Goal: Obtain resource: Obtain resource

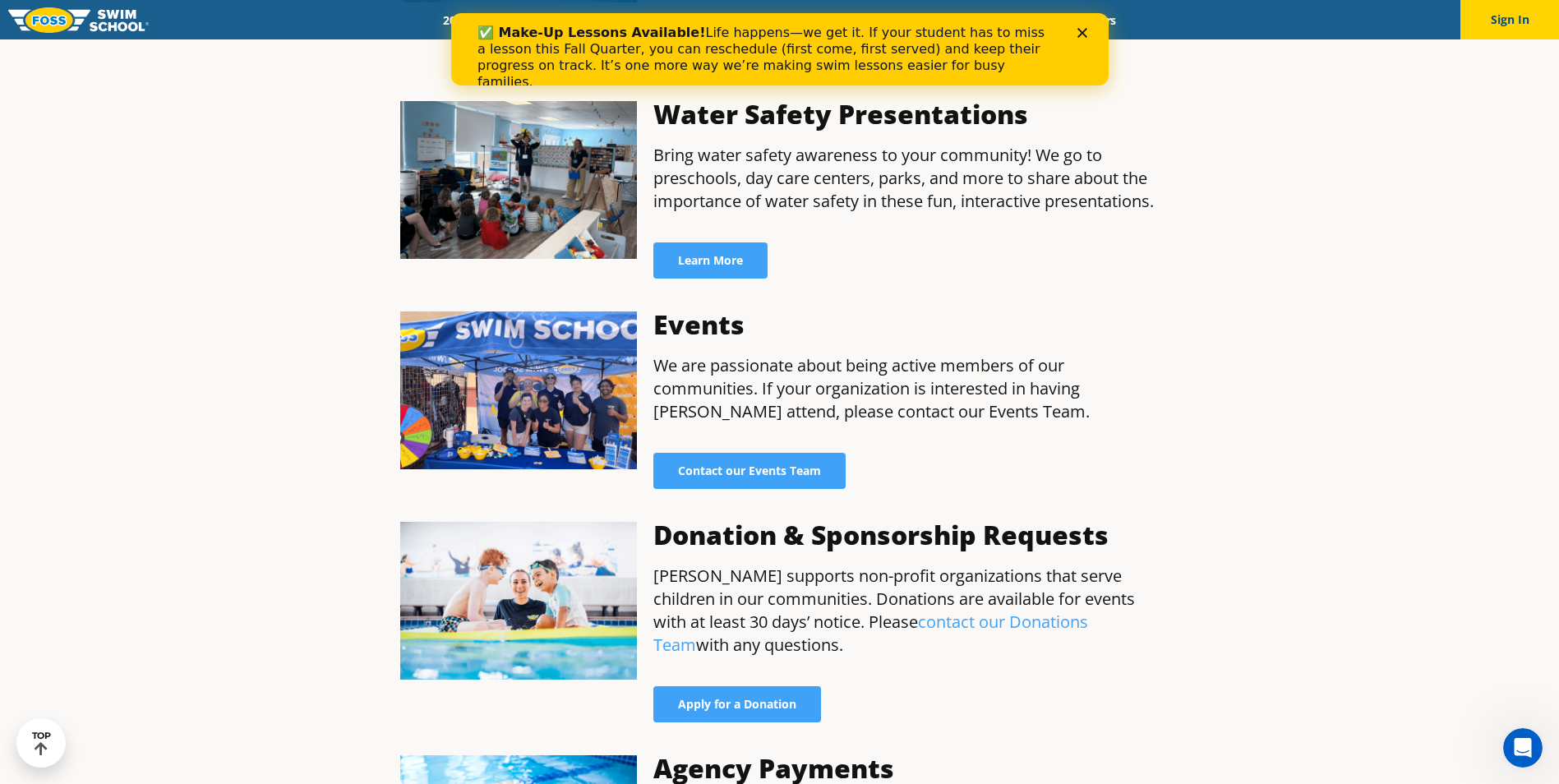
scroll to position [986, 0]
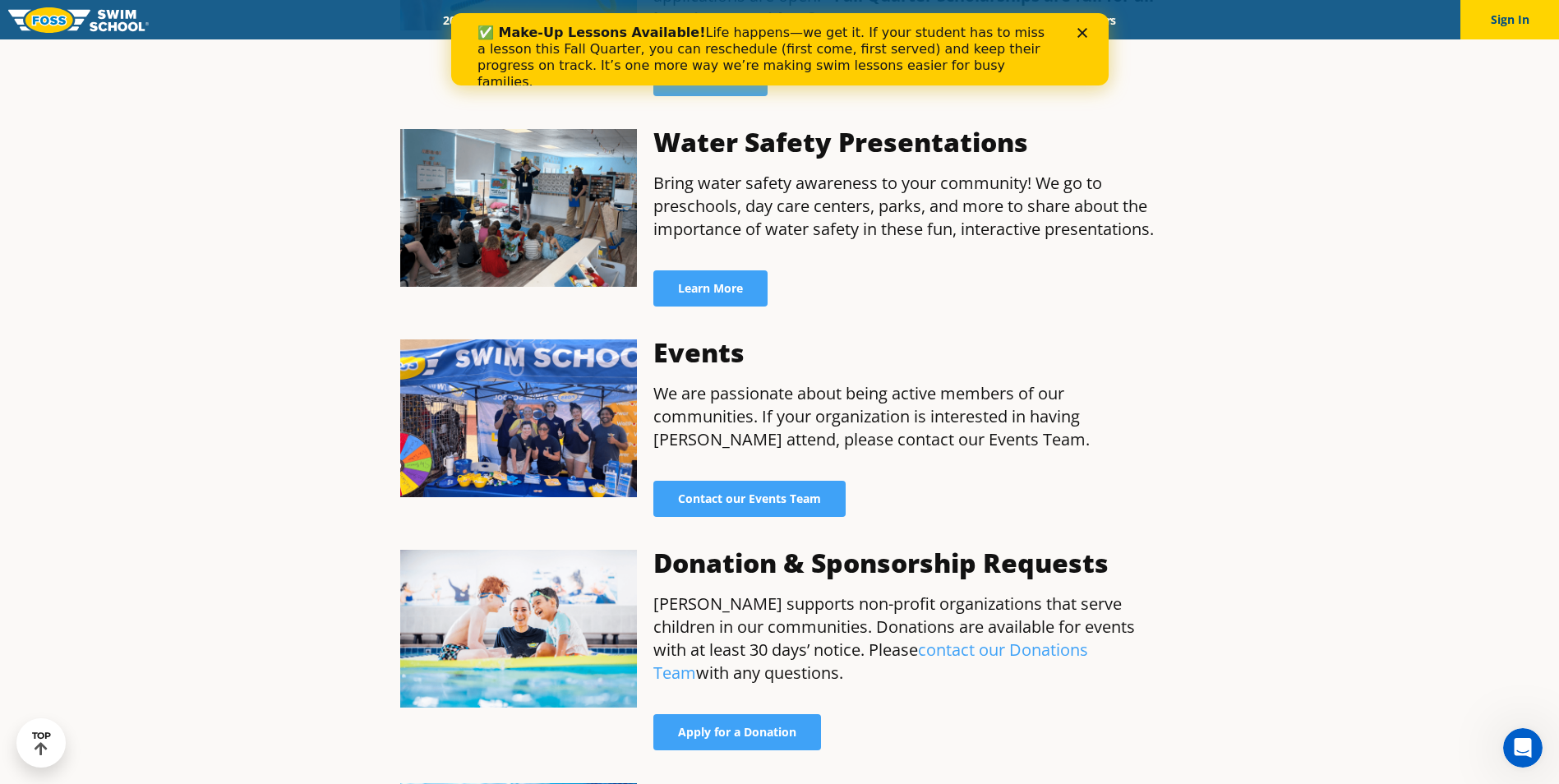
click at [525, 196] on img at bounding box center [519, 208] width 237 height 159
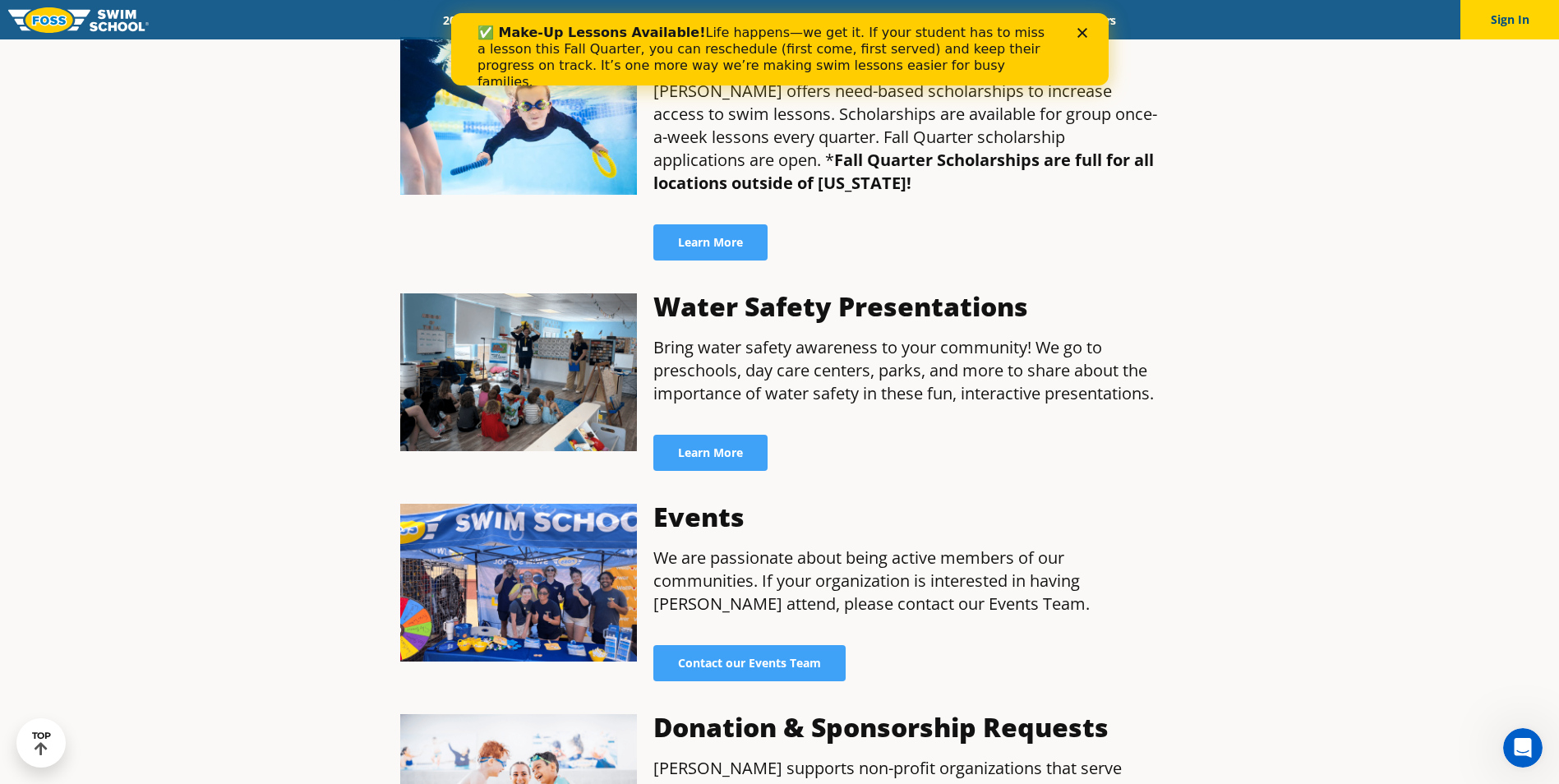
click at [517, 322] on img at bounding box center [519, 372] width 237 height 159
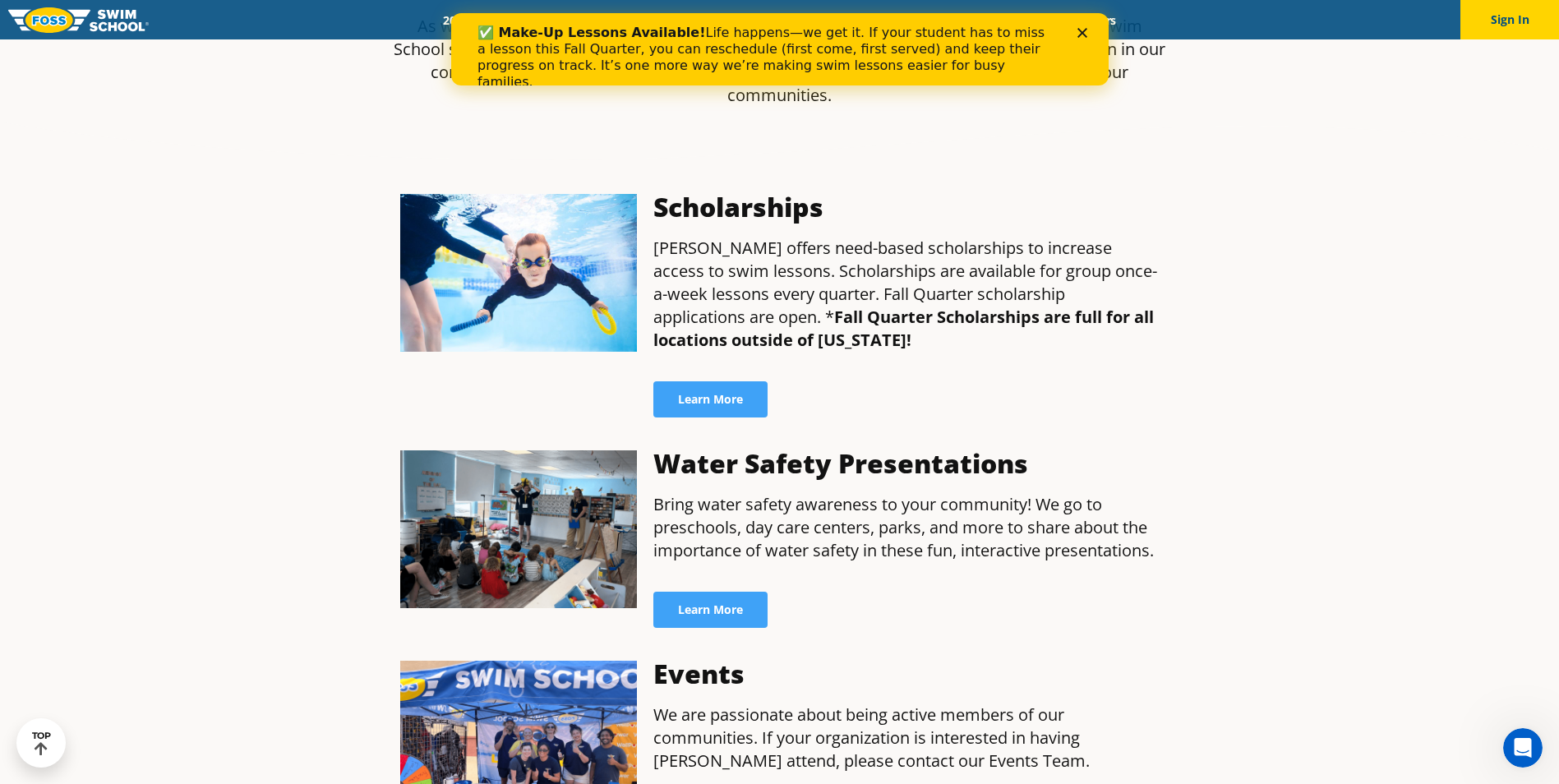
scroll to position [658, 0]
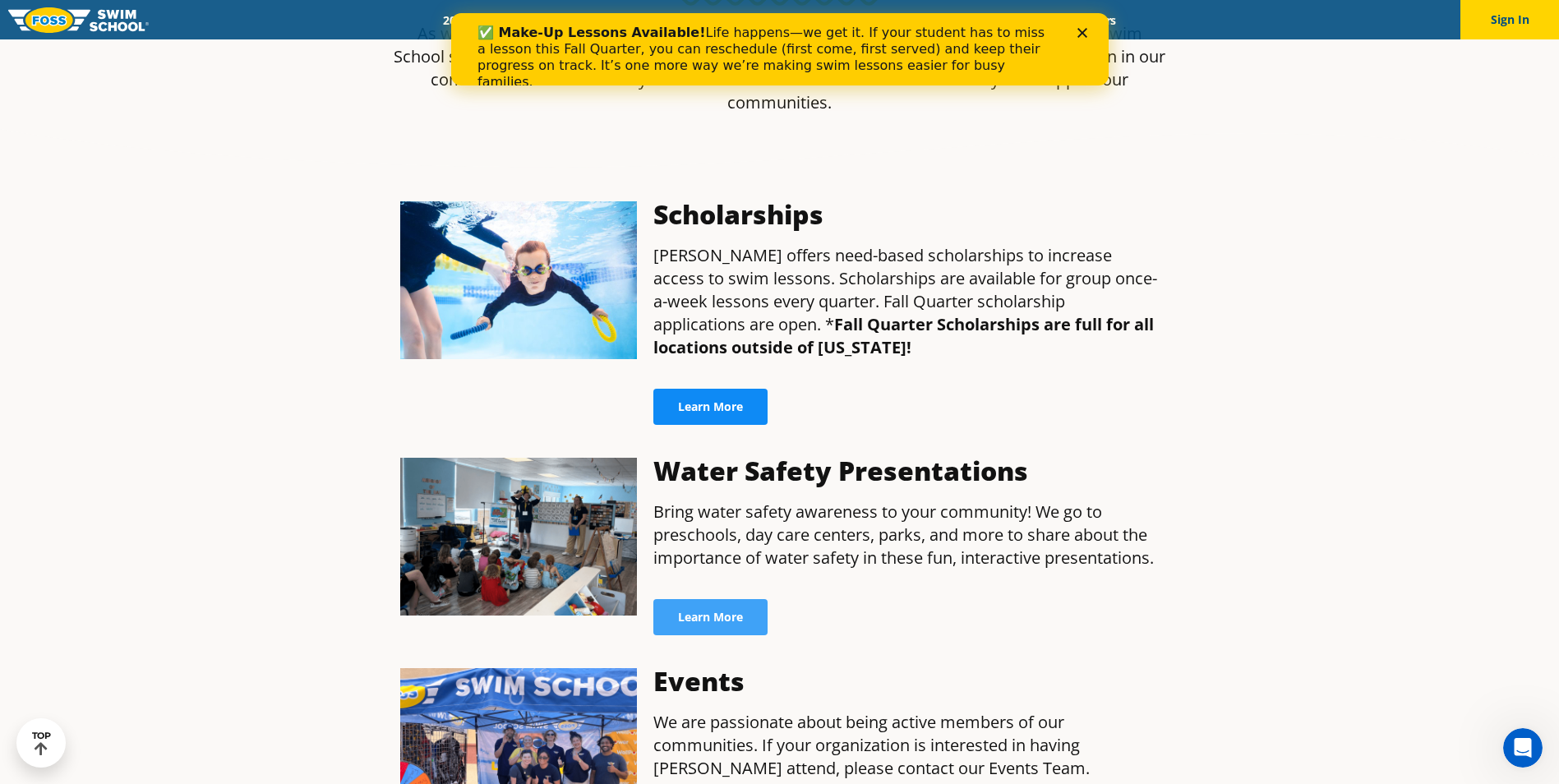
click at [715, 401] on span "Learn More" at bounding box center [711, 406] width 65 height 11
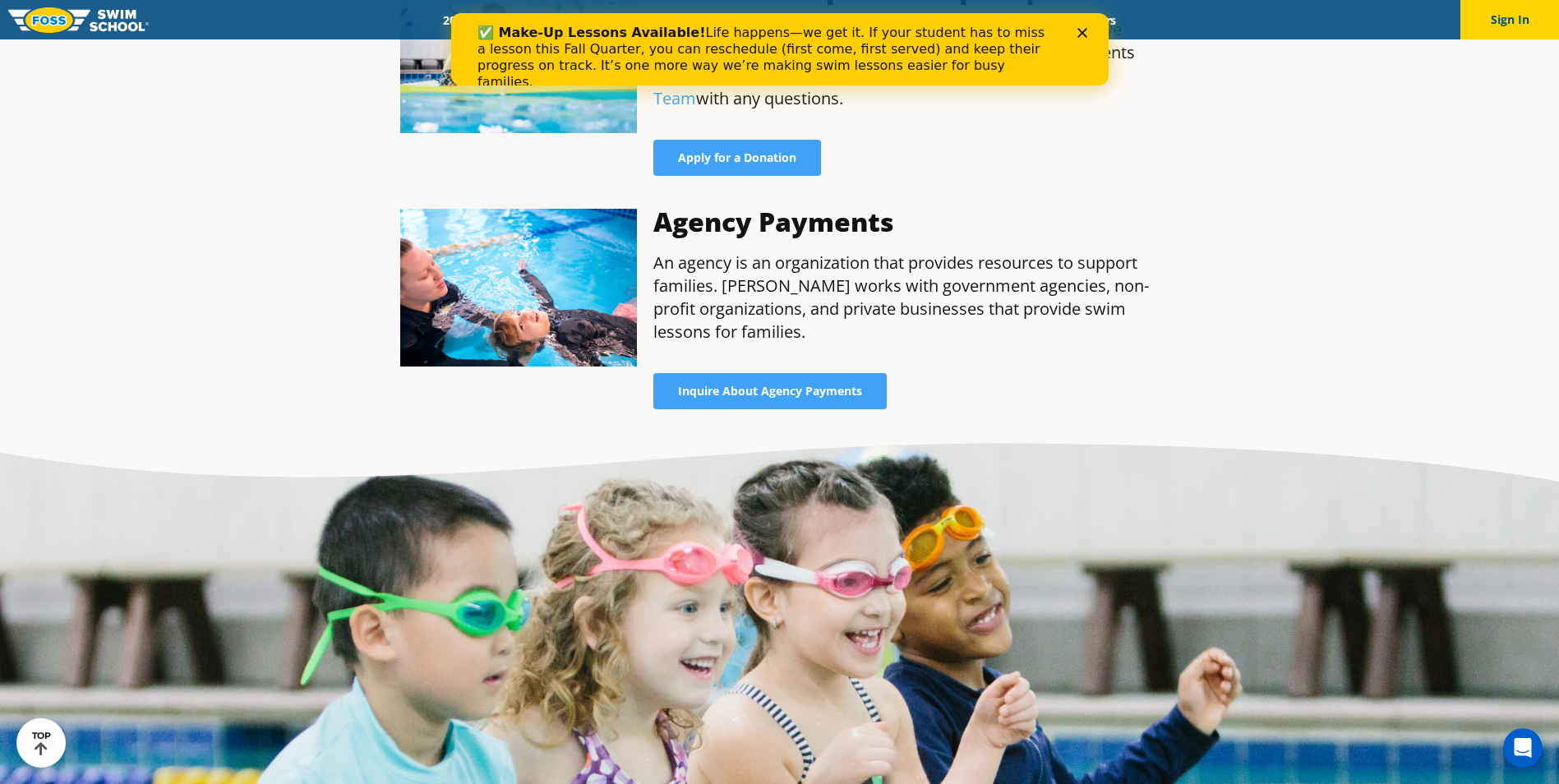
scroll to position [1561, 0]
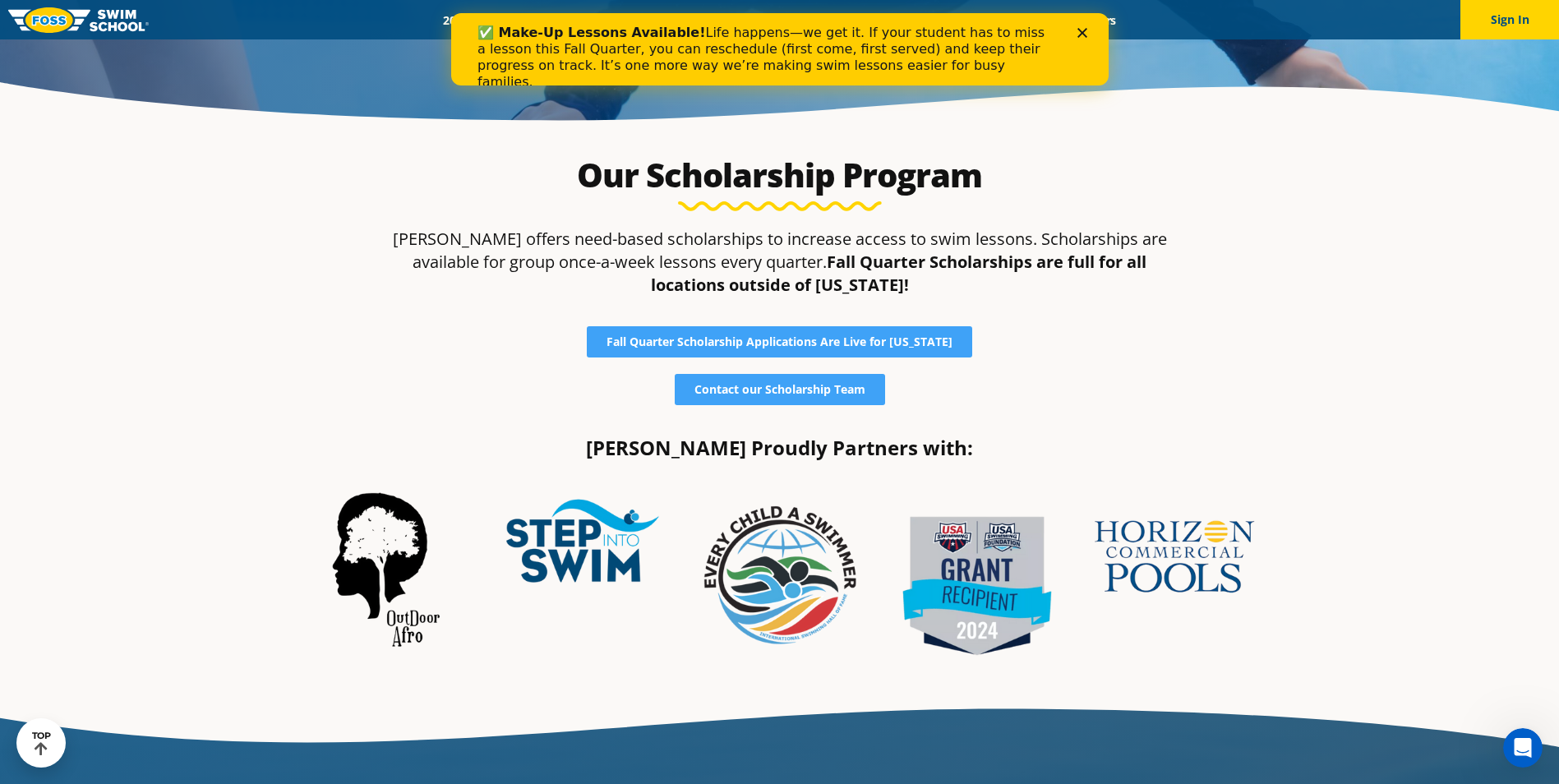
click at [1086, 34] on icon "Close" at bounding box center [1081, 33] width 10 height 10
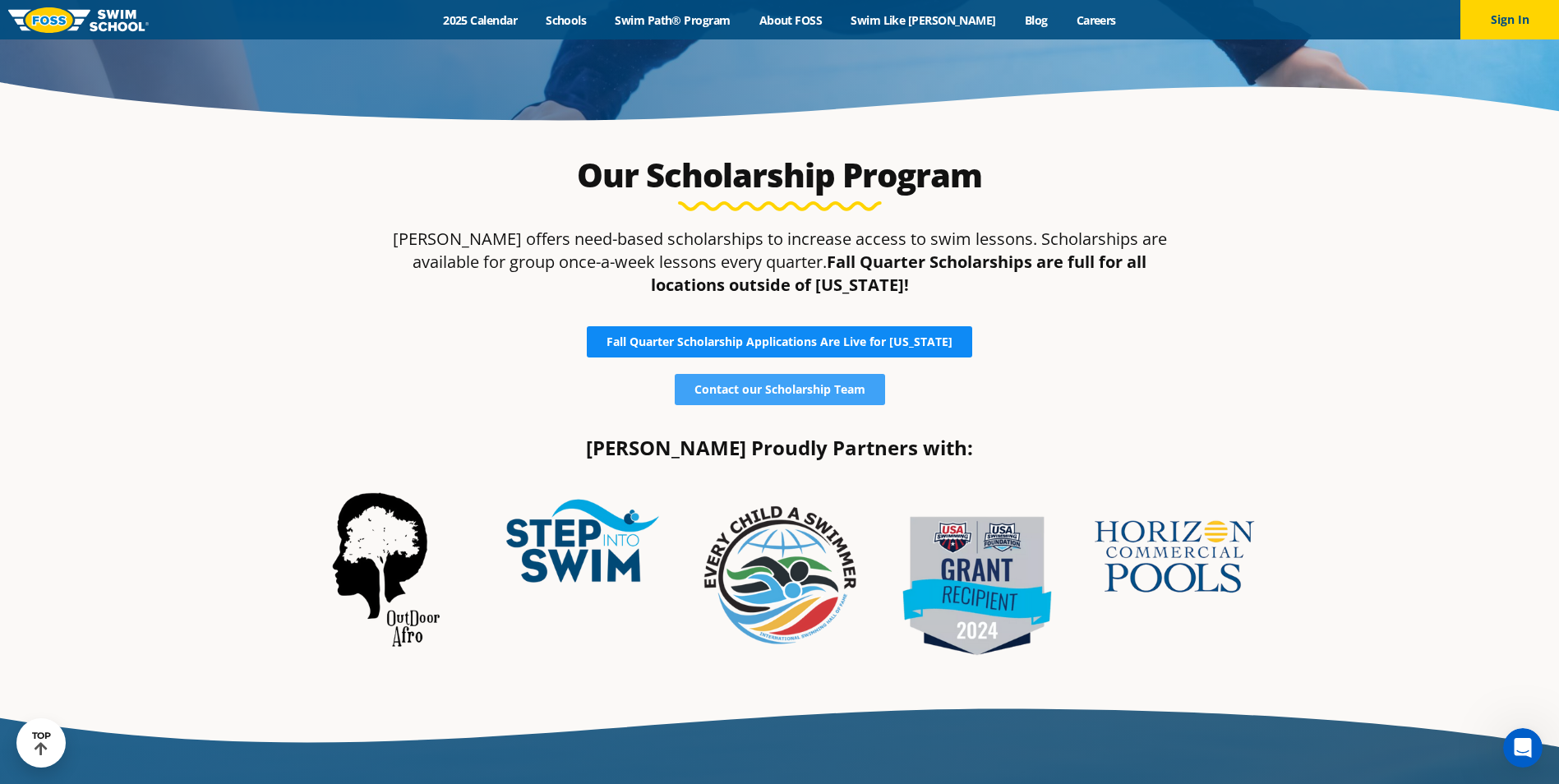
click at [809, 345] on span "Fall Quarter Scholarship Applications Are Live for [US_STATE]" at bounding box center [779, 341] width 346 height 11
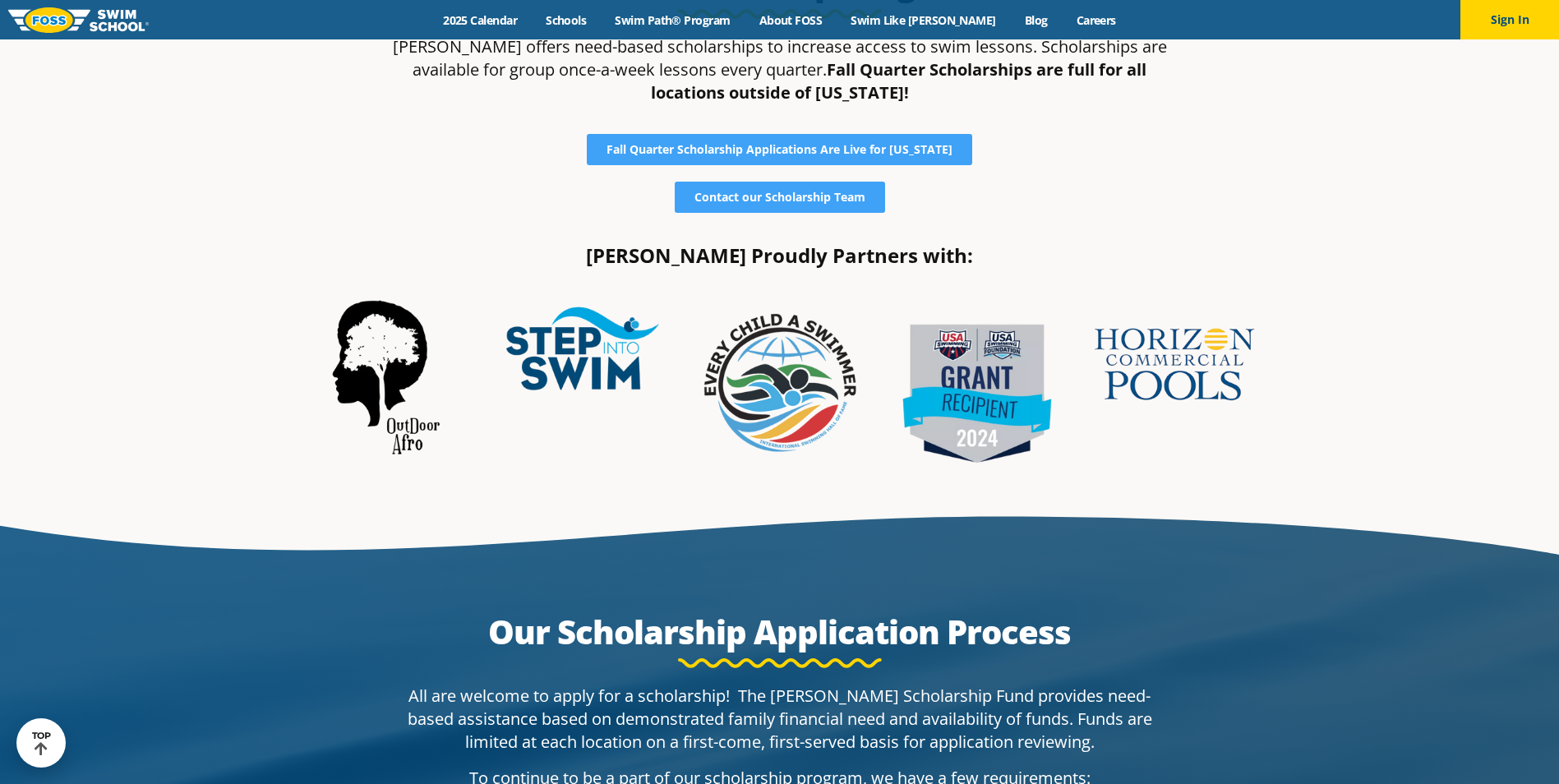
scroll to position [493, 0]
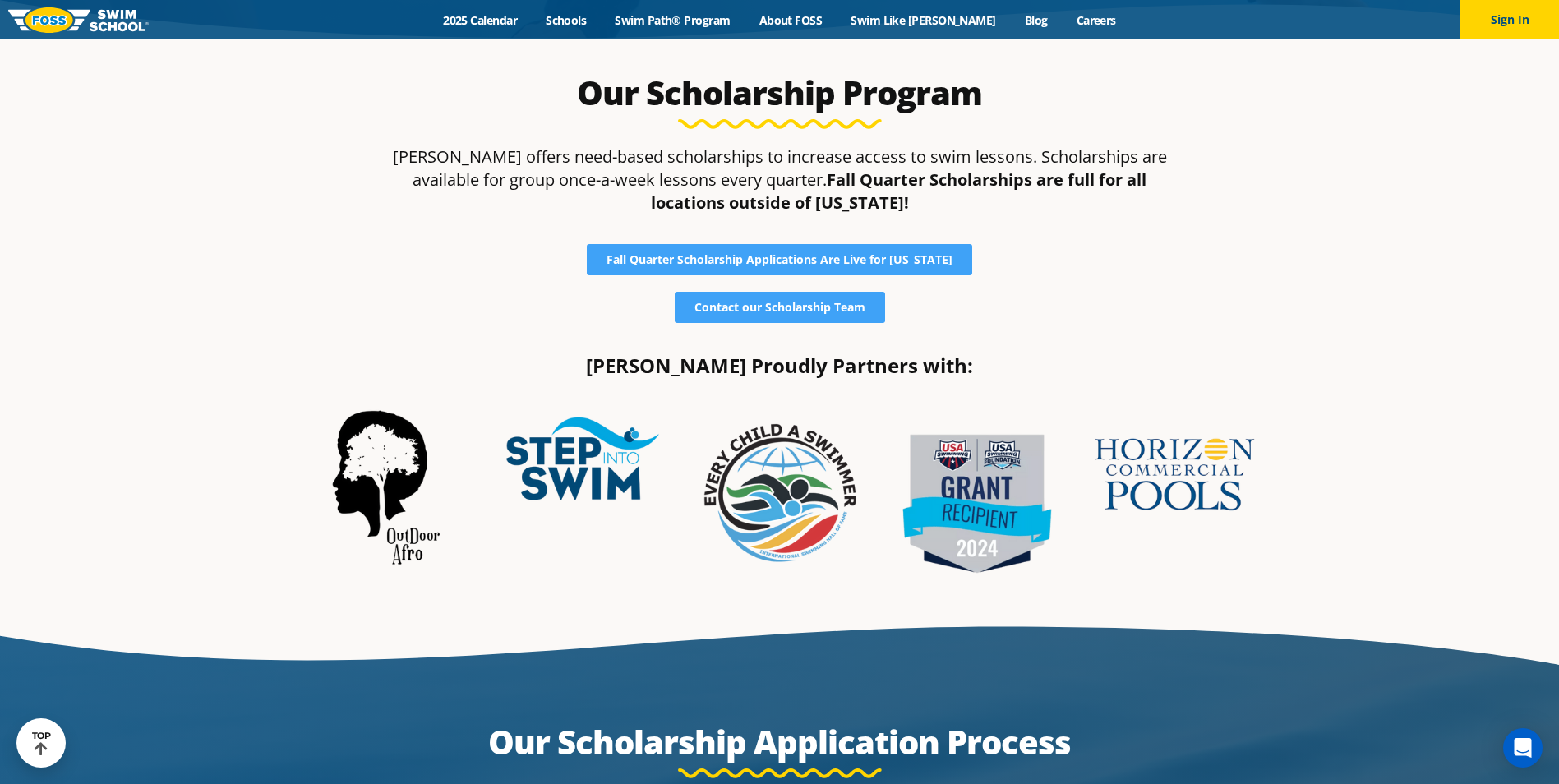
drag, startPoint x: 794, startPoint y: 301, endPoint x: 618, endPoint y: 314, distance: 176.5
click at [618, 314] on div "Contact our Scholarship Team" at bounding box center [780, 307] width 776 height 32
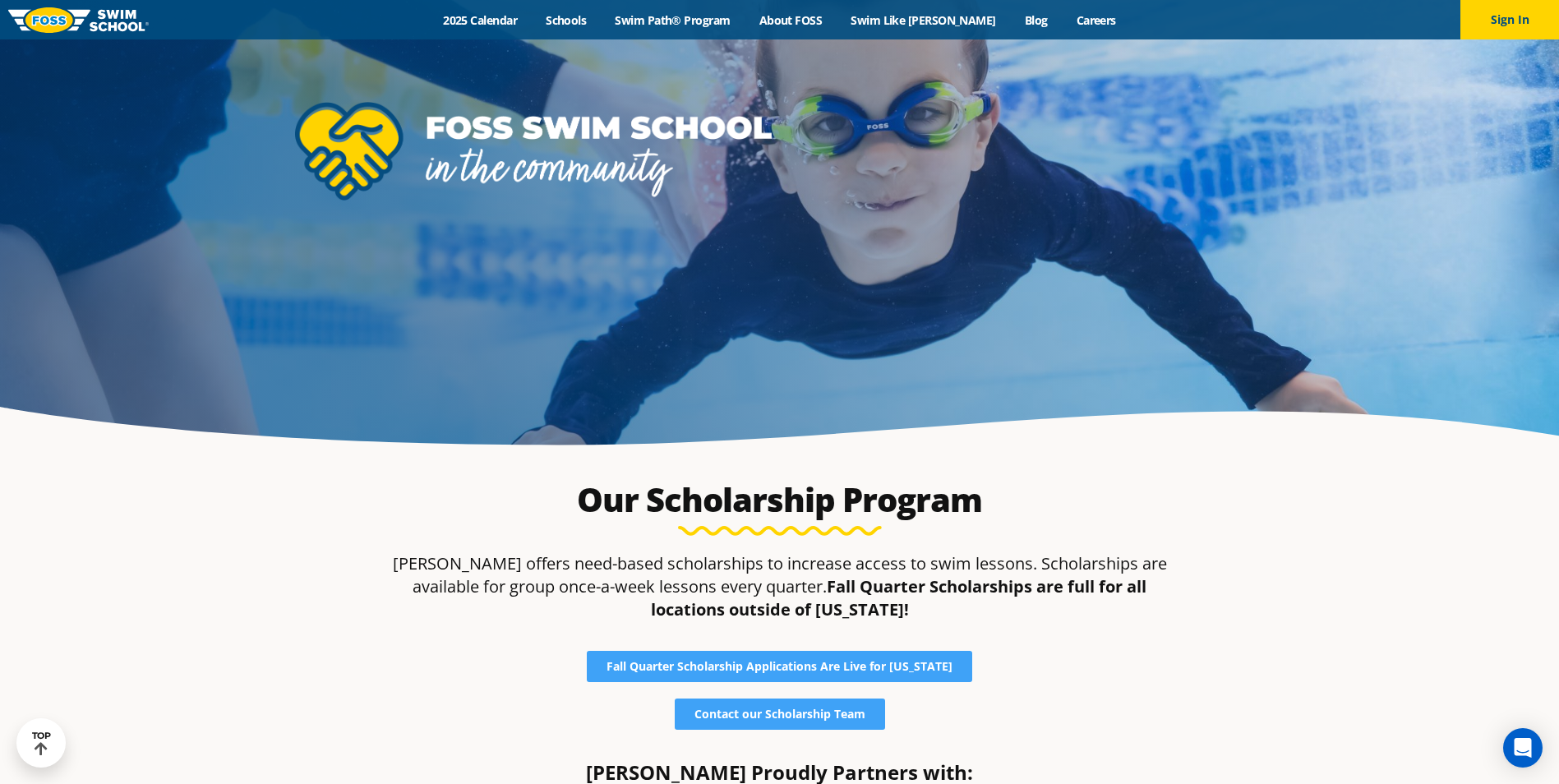
scroll to position [82, 0]
